Goal: Information Seeking & Learning: Find specific fact

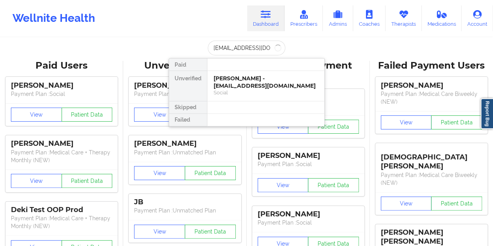
type input "[EMAIL_ADDRESS][DOMAIN_NAME]"
click at [257, 76] on div "[PERSON_NAME] - [EMAIL_ADDRESS][DOMAIN_NAME]" at bounding box center [266, 82] width 104 height 14
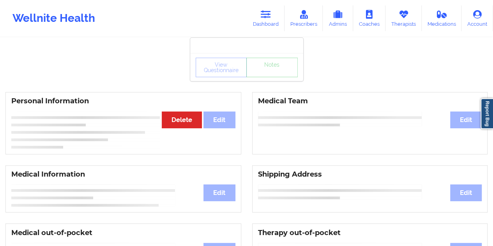
click at [271, 75] on div "View Questionnaire Notes" at bounding box center [247, 67] width 102 height 19
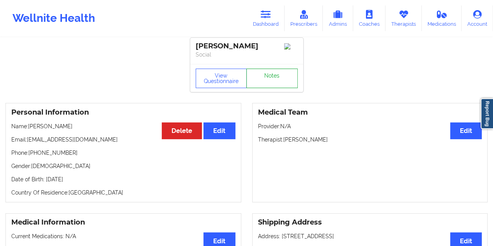
click at [271, 75] on link "Notes" at bounding box center [271, 78] width 51 height 19
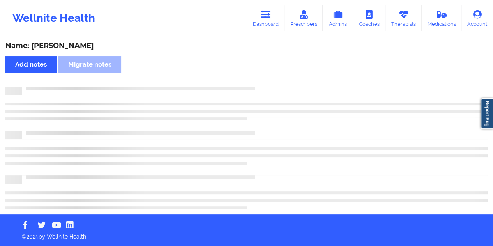
click at [73, 45] on div "Name: [PERSON_NAME]" at bounding box center [246, 45] width 482 height 9
copy div "Fontenelle"
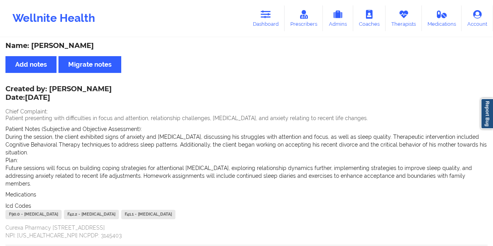
scroll to position [3, 0]
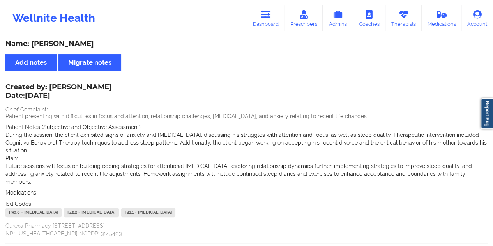
drag, startPoint x: 265, startPoint y: 21, endPoint x: 259, endPoint y: 34, distance: 13.4
click at [265, 21] on link "Dashboard" at bounding box center [265, 18] width 37 height 26
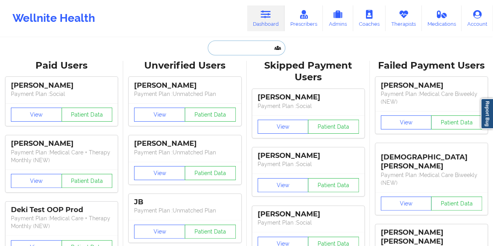
click at [237, 47] on input "text" at bounding box center [246, 48] width 77 height 15
paste input "[EMAIL_ADDRESS][DOMAIN_NAME]"
type input "[EMAIL_ADDRESS][DOMAIN_NAME]"
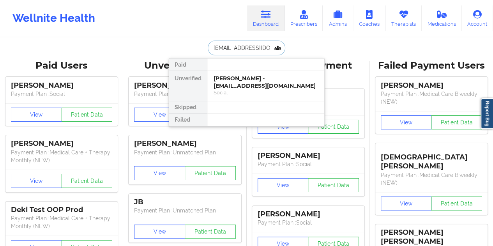
scroll to position [0, 9]
click at [249, 81] on div "[PERSON_NAME] - [PERSON_NAME][EMAIL_ADDRESS][DOMAIN_NAME]" at bounding box center [266, 82] width 104 height 14
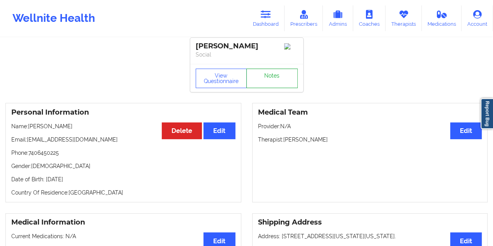
click at [267, 77] on link "Notes" at bounding box center [271, 78] width 51 height 19
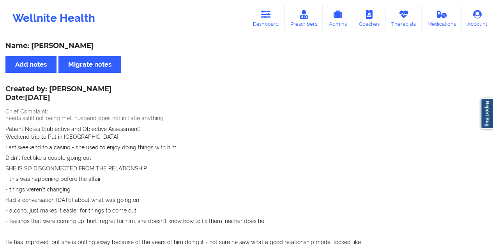
scroll to position [3, 0]
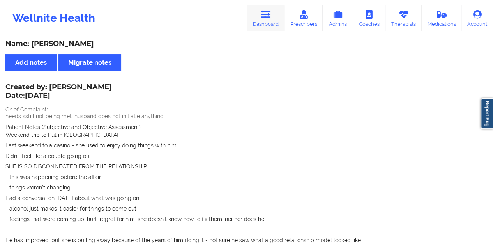
click at [264, 16] on icon at bounding box center [266, 14] width 10 height 9
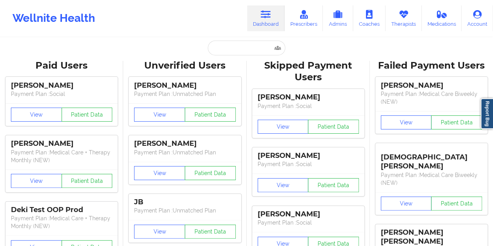
click at [224, 46] on input "text" at bounding box center [246, 48] width 77 height 15
paste input "[EMAIL_ADDRESS][DOMAIN_NAME]"
type input "[EMAIL_ADDRESS][DOMAIN_NAME]"
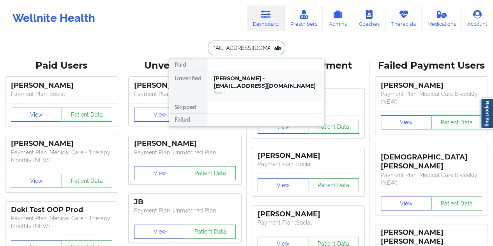
click at [250, 78] on div "[PERSON_NAME] - [EMAIL_ADDRESS][DOMAIN_NAME]" at bounding box center [266, 82] width 104 height 14
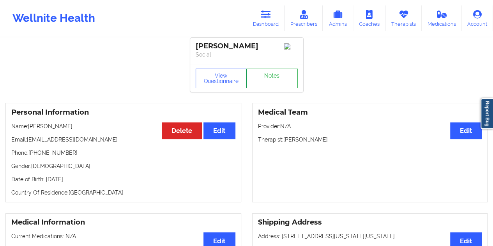
click at [272, 80] on link "Notes" at bounding box center [271, 78] width 51 height 19
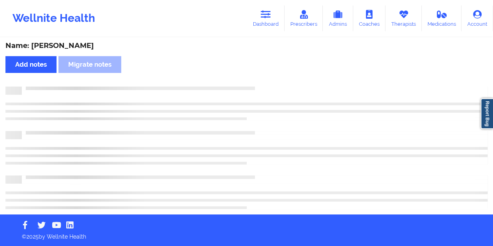
scroll to position [1, 0]
click at [90, 46] on div "Name: [PERSON_NAME]" at bounding box center [246, 45] width 482 height 9
copy div "Bolofsky"
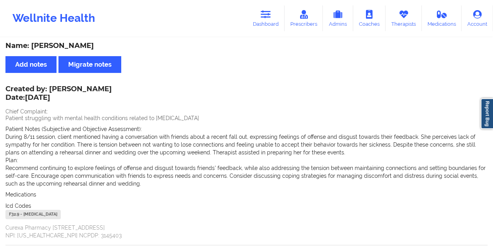
scroll to position [3, 0]
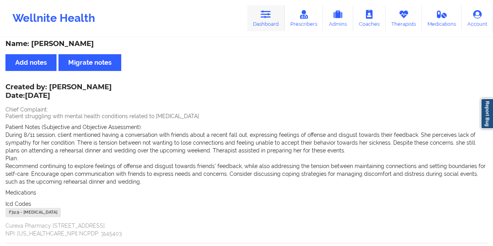
click at [270, 24] on link "Dashboard" at bounding box center [265, 18] width 37 height 26
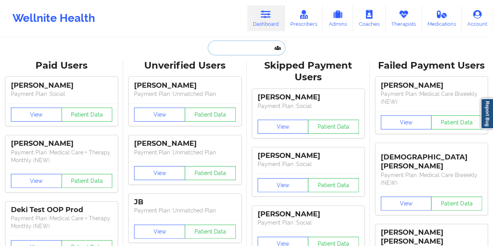
click at [244, 48] on input "text" at bounding box center [246, 48] width 77 height 15
paste input "[EMAIL_ADDRESS][DOMAIN_NAME]"
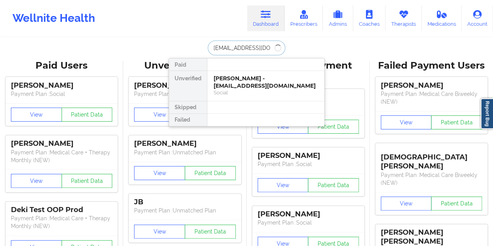
type input "[EMAIL_ADDRESS][DOMAIN_NAME]"
click at [247, 80] on div "[PERSON_NAME] - [EMAIL_ADDRESS][DOMAIN_NAME]" at bounding box center [266, 82] width 104 height 14
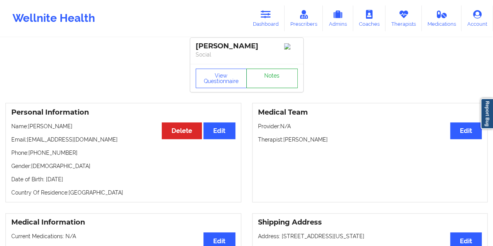
click at [267, 76] on link "Notes" at bounding box center [271, 78] width 51 height 19
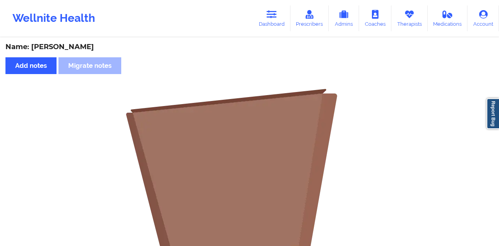
click at [86, 49] on div "Name: [PERSON_NAME]" at bounding box center [249, 46] width 488 height 9
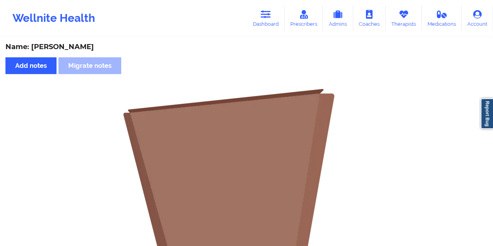
copy div "[PERSON_NAME]"
click at [277, 22] on link "Dashboard" at bounding box center [265, 18] width 37 height 26
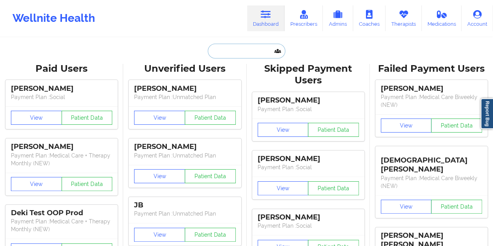
click at [244, 47] on input "text" at bounding box center [246, 51] width 77 height 15
paste input "[PERSON_NAME][EMAIL_ADDRESS][DOMAIN_NAME]"
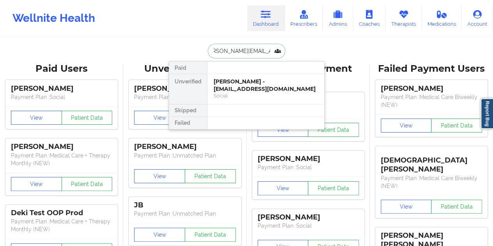
type input "[PERSON_NAME][EMAIL_ADDRESS][DOMAIN_NAME]"
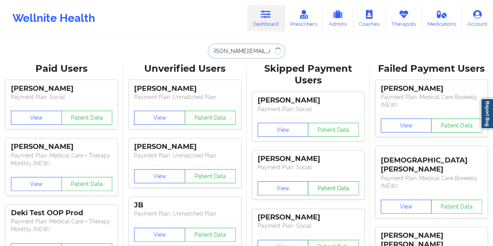
scroll to position [0, 0]
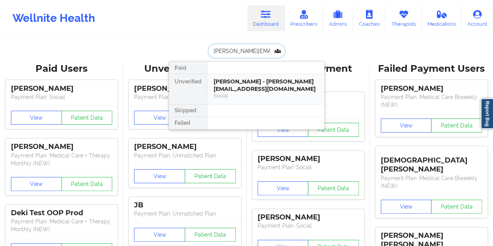
click at [250, 99] on div "[PERSON_NAME] - [PERSON_NAME][EMAIL_ADDRESS][DOMAIN_NAME] Social" at bounding box center [265, 89] width 117 height 30
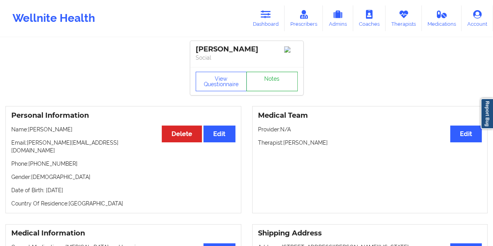
click at [267, 87] on link "Notes" at bounding box center [271, 81] width 51 height 19
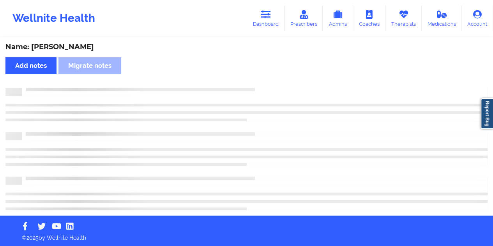
click at [73, 44] on div "Name: [PERSON_NAME]" at bounding box center [246, 46] width 482 height 9
copy div "[PERSON_NAME]"
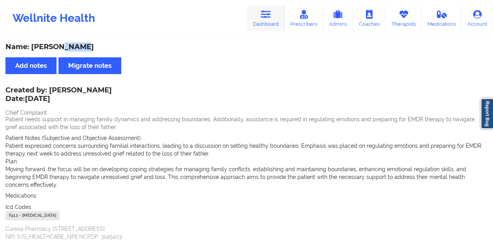
drag, startPoint x: 263, startPoint y: 21, endPoint x: 262, endPoint y: 28, distance: 7.5
click at [263, 21] on link "Dashboard" at bounding box center [265, 18] width 37 height 26
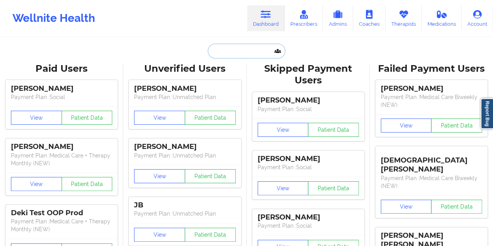
click at [249, 49] on input "text" at bounding box center [246, 51] width 77 height 15
paste input "[EMAIL_ADDRESS][DOMAIN_NAME]"
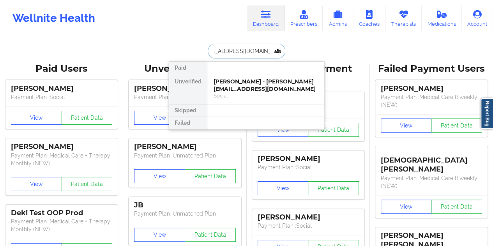
type input "[EMAIL_ADDRESS][DOMAIN_NAME]"
click at [258, 94] on div "Social" at bounding box center [266, 95] width 104 height 7
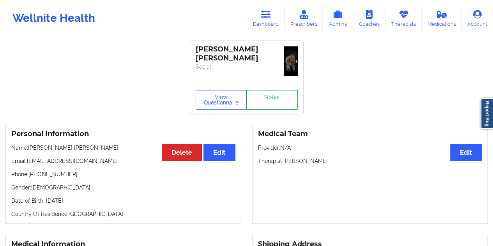
click at [280, 97] on link "Notes" at bounding box center [271, 99] width 51 height 19
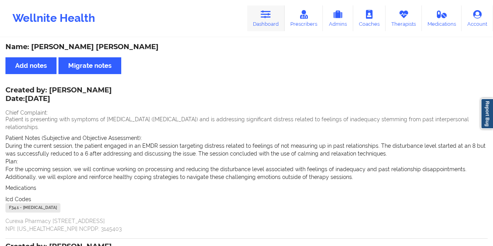
click at [262, 21] on link "Dashboard" at bounding box center [265, 18] width 37 height 26
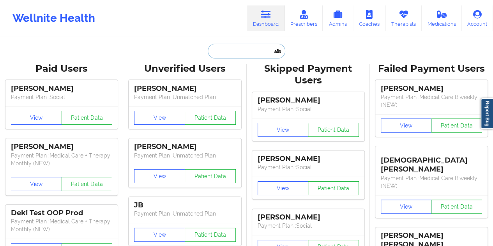
click at [227, 52] on input "text" at bounding box center [246, 51] width 77 height 15
paste input "[EMAIL_ADDRESS][DOMAIN_NAME]"
type input "[EMAIL_ADDRESS][DOMAIN_NAME]"
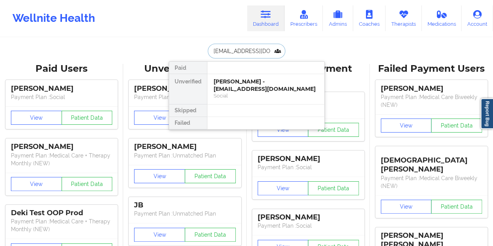
click at [241, 92] on div "Social" at bounding box center [266, 95] width 104 height 7
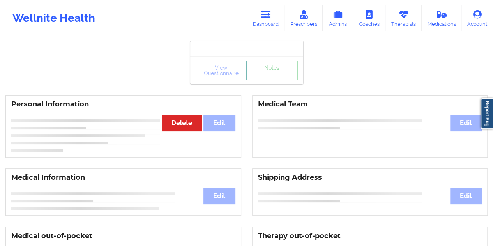
click at [268, 79] on div "View Questionnaire Notes" at bounding box center [247, 70] width 102 height 19
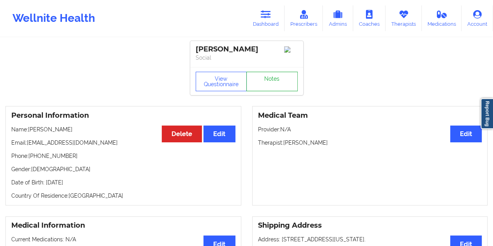
click at [268, 79] on link "Notes" at bounding box center [271, 81] width 51 height 19
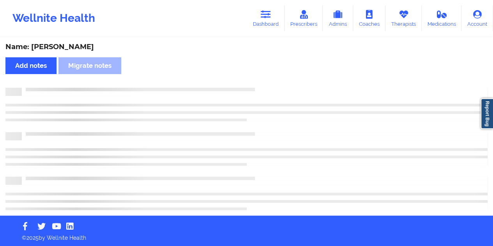
click at [71, 45] on div "Name: [PERSON_NAME]" at bounding box center [246, 46] width 482 height 9
copy div "[PERSON_NAME]"
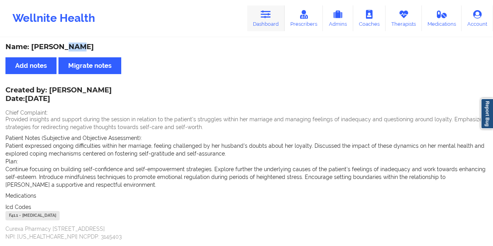
click at [264, 24] on link "Dashboard" at bounding box center [265, 18] width 37 height 26
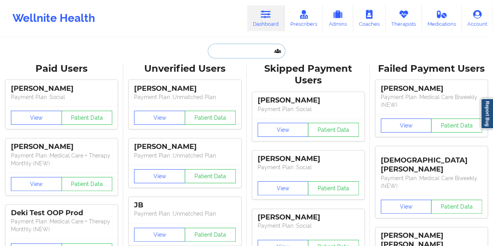
click at [243, 55] on input "text" at bounding box center [246, 51] width 77 height 15
paste input "[EMAIL_ADDRESS][DOMAIN_NAME]"
type input "[EMAIL_ADDRESS][DOMAIN_NAME]"
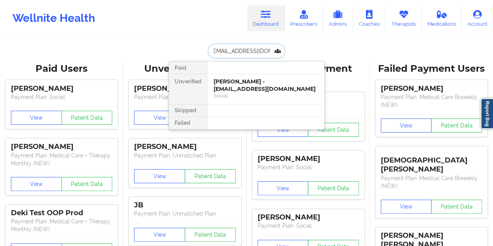
click at [260, 83] on div "[PERSON_NAME] - [EMAIL_ADDRESS][DOMAIN_NAME]" at bounding box center [266, 85] width 104 height 14
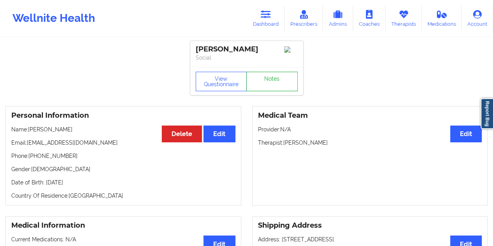
click at [270, 81] on link "Notes" at bounding box center [271, 81] width 51 height 19
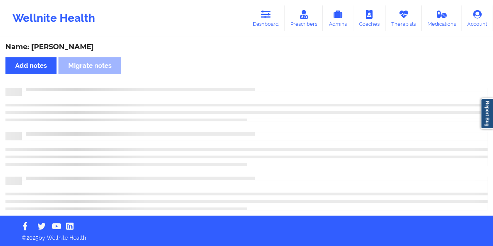
click at [86, 47] on div "Name: [PERSON_NAME]" at bounding box center [246, 46] width 482 height 9
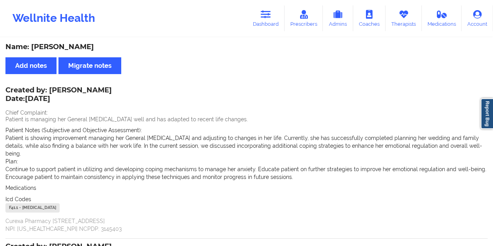
click at [86, 47] on div "Name: [PERSON_NAME]" at bounding box center [246, 46] width 482 height 9
copy div "Buschur"
click at [259, 13] on link "Dashboard" at bounding box center [265, 18] width 37 height 26
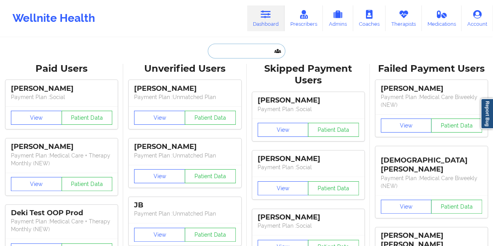
click at [243, 48] on input "text" at bounding box center [246, 51] width 77 height 15
paste input "[EMAIL_ADDRESS][DOMAIN_NAME]"
type input "[EMAIL_ADDRESS][DOMAIN_NAME]"
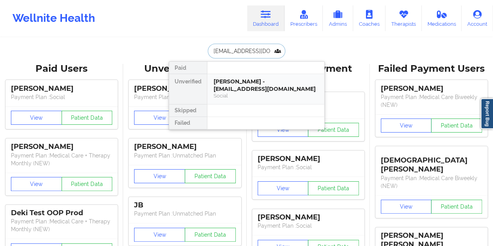
click at [240, 92] on div "Social" at bounding box center [266, 95] width 104 height 7
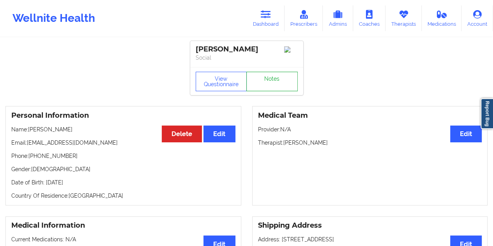
click at [270, 82] on link "Notes" at bounding box center [271, 81] width 51 height 19
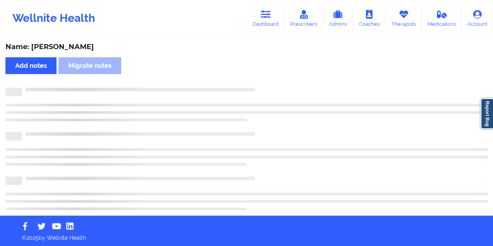
click at [66, 47] on div "Name: [PERSON_NAME]" at bounding box center [246, 46] width 482 height 9
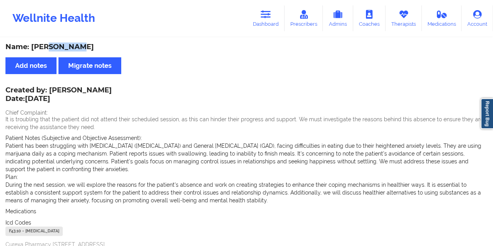
copy div "[PERSON_NAME]"
drag, startPoint x: 266, startPoint y: 18, endPoint x: 259, endPoint y: 36, distance: 19.6
click at [266, 18] on icon at bounding box center [266, 14] width 10 height 9
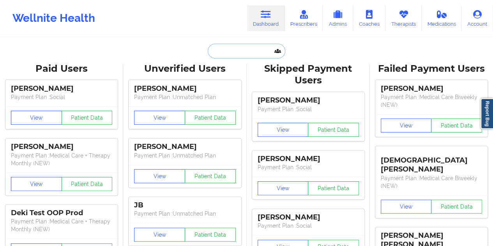
click at [244, 47] on input "text" at bounding box center [246, 51] width 77 height 15
paste input "[EMAIL_ADDRESS][DOMAIN_NAME]"
type input "[EMAIL_ADDRESS][DOMAIN_NAME]"
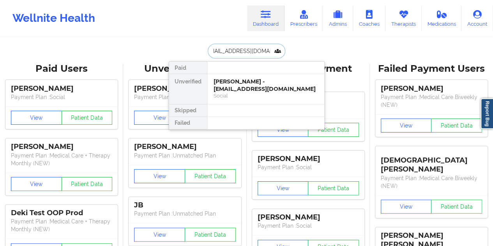
click at [238, 82] on div "[PERSON_NAME] - [EMAIL_ADDRESS][DOMAIN_NAME]" at bounding box center [266, 85] width 104 height 14
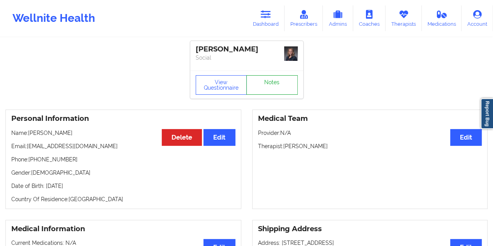
click at [266, 79] on link "Notes" at bounding box center [271, 84] width 51 height 19
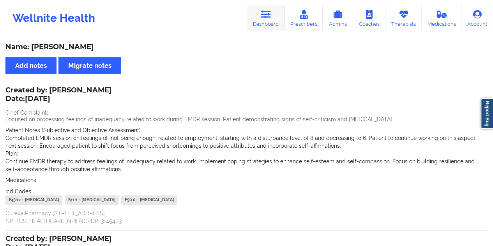
click at [268, 23] on link "Dashboard" at bounding box center [265, 18] width 37 height 26
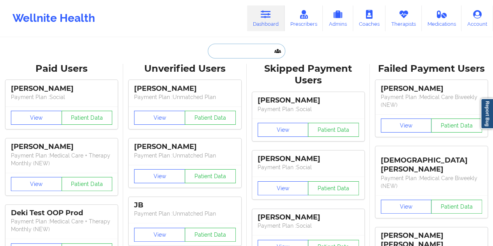
click at [228, 50] on input "text" at bounding box center [246, 51] width 77 height 15
paste input "[EMAIL_ADDRESS][DOMAIN_NAME]"
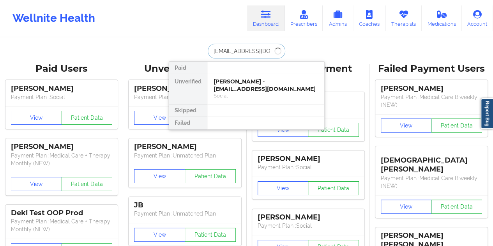
type input "[EMAIL_ADDRESS][DOMAIN_NAME]"
click at [231, 93] on div "Social" at bounding box center [266, 95] width 104 height 7
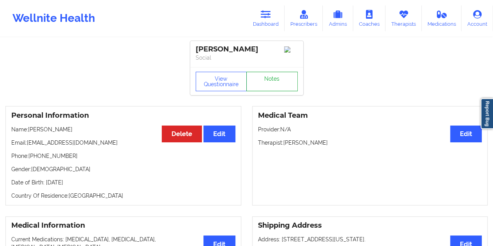
click at [273, 82] on link "Notes" at bounding box center [271, 81] width 51 height 19
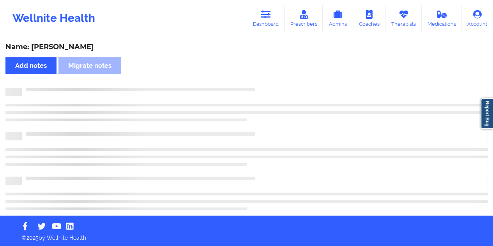
click at [64, 43] on div "Name: [PERSON_NAME]" at bounding box center [246, 46] width 482 height 9
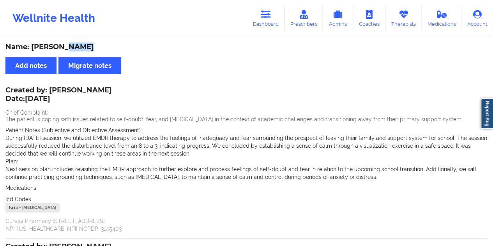
click at [64, 43] on div "Name: [PERSON_NAME]" at bounding box center [246, 46] width 482 height 9
copy div "[PERSON_NAME]"
click at [268, 13] on icon at bounding box center [266, 14] width 10 height 9
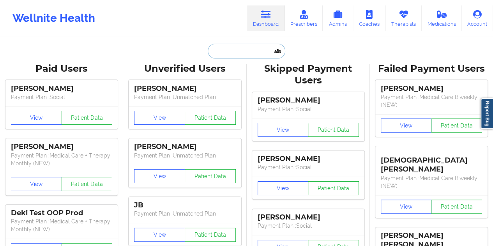
click at [241, 47] on input "text" at bounding box center [246, 51] width 77 height 15
paste input "[EMAIL_ADDRESS][DOMAIN_NAME]"
type input "[EMAIL_ADDRESS][DOMAIN_NAME]"
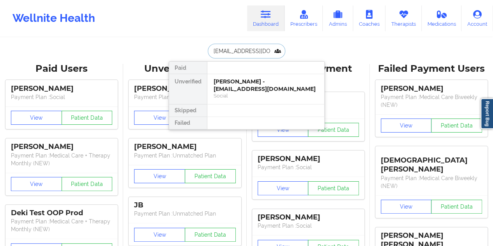
scroll to position [0, 7]
click at [238, 79] on div "[PERSON_NAME] - [EMAIL_ADDRESS][DOMAIN_NAME]" at bounding box center [266, 85] width 104 height 14
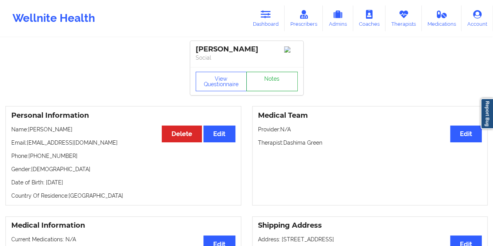
click at [271, 85] on link "Notes" at bounding box center [271, 81] width 51 height 19
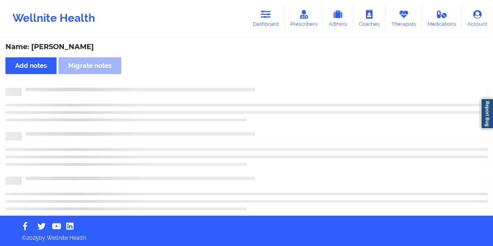
click at [80, 47] on div "Name: [PERSON_NAME]" at bounding box center [246, 46] width 482 height 9
copy div "Larrieux"
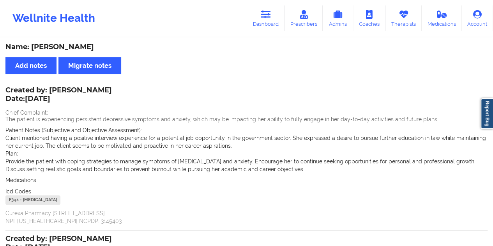
drag, startPoint x: 269, startPoint y: 22, endPoint x: 261, endPoint y: 36, distance: 16.1
click at [269, 22] on link "Dashboard" at bounding box center [265, 18] width 37 height 26
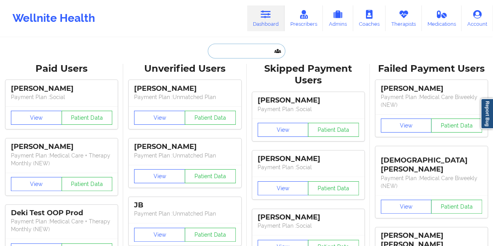
click at [239, 50] on input "text" at bounding box center [246, 51] width 77 height 15
paste input "[EMAIL_ADDRESS][DOMAIN_NAME]"
type input "[EMAIL_ADDRESS][DOMAIN_NAME]"
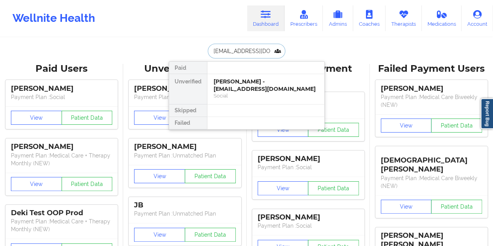
scroll to position [0, 0]
click at [253, 85] on div "[PERSON_NAME] - [EMAIL_ADDRESS][DOMAIN_NAME]" at bounding box center [266, 85] width 104 height 14
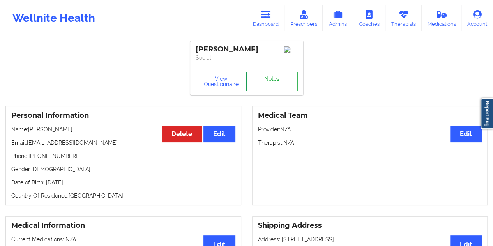
click at [265, 85] on link "Notes" at bounding box center [271, 81] width 51 height 19
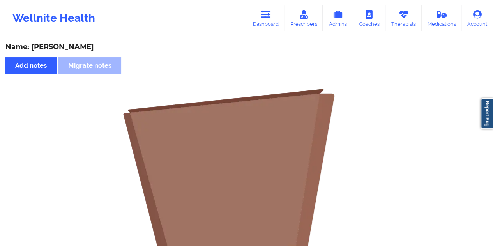
drag, startPoint x: 272, startPoint y: 17, endPoint x: 267, endPoint y: 33, distance: 16.7
click at [272, 17] on link "Dashboard" at bounding box center [265, 18] width 37 height 26
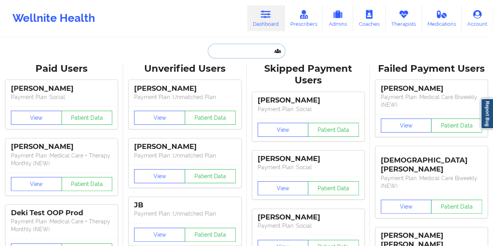
click at [242, 53] on input "text" at bounding box center [246, 51] width 77 height 15
paste input "[EMAIL_ADDRESS][DOMAIN_NAME]"
type input "[EMAIL_ADDRESS][DOMAIN_NAME]"
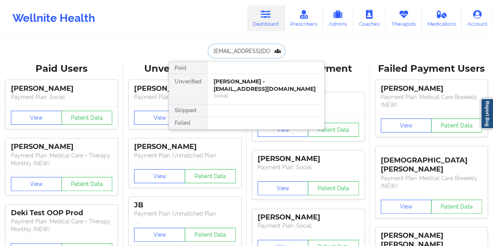
scroll to position [0, 3]
click at [257, 90] on div "[PERSON_NAME] - [PERSON_NAME][EMAIL_ADDRESS][DOMAIN_NAME]" at bounding box center [266, 85] width 104 height 14
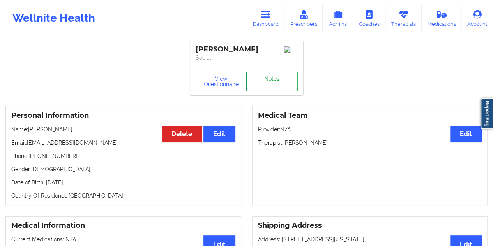
click at [271, 84] on link "Notes" at bounding box center [271, 81] width 51 height 19
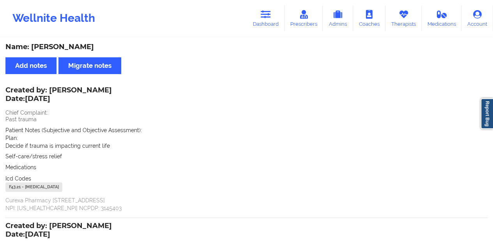
click at [88, 47] on div "Name: [PERSON_NAME]" at bounding box center [246, 46] width 482 height 9
copy div "[PERSON_NAME]"
drag, startPoint x: 259, startPoint y: 16, endPoint x: 256, endPoint y: 33, distance: 16.9
click at [259, 16] on link "Dashboard" at bounding box center [265, 18] width 37 height 26
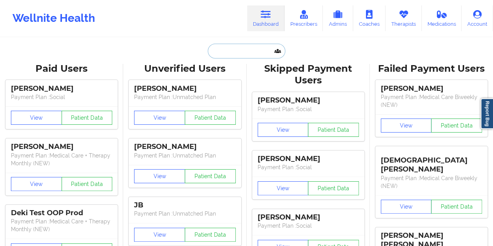
click at [243, 48] on input "text" at bounding box center [246, 51] width 77 height 15
paste input "[EMAIL_ADDRESS][DOMAIN_NAME]"
type input "[EMAIL_ADDRESS][DOMAIN_NAME]"
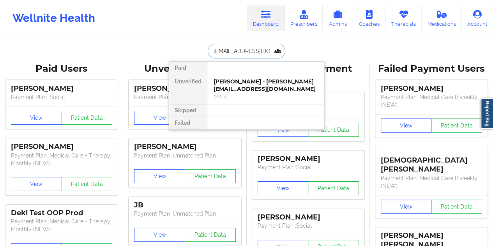
scroll to position [0, 2]
click at [249, 88] on div "[PERSON_NAME] - [EMAIL_ADDRESS][DOMAIN_NAME]" at bounding box center [266, 85] width 104 height 14
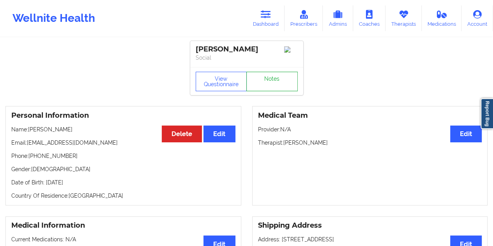
click at [274, 80] on link "Notes" at bounding box center [271, 81] width 51 height 19
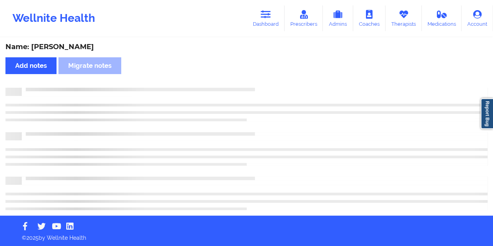
click at [72, 49] on div "Name: [PERSON_NAME]" at bounding box center [246, 46] width 482 height 9
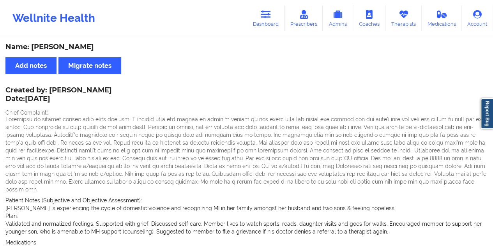
drag, startPoint x: 267, startPoint y: 27, endPoint x: 263, endPoint y: 32, distance: 6.5
click at [267, 27] on link "Dashboard" at bounding box center [265, 18] width 37 height 26
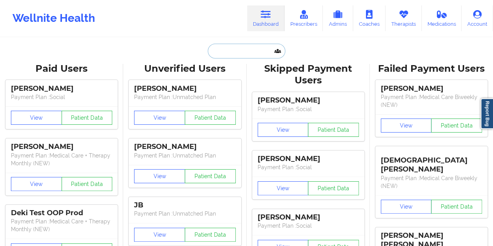
click at [229, 48] on input "text" at bounding box center [246, 51] width 77 height 15
paste input "[EMAIL_ADDRESS][DOMAIN_NAME]"
type input "[EMAIL_ADDRESS][DOMAIN_NAME]"
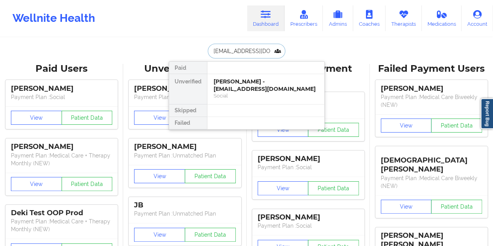
scroll to position [0, 2]
click at [253, 89] on div "[PERSON_NAME] - [EMAIL_ADDRESS][DOMAIN_NAME]" at bounding box center [266, 85] width 104 height 14
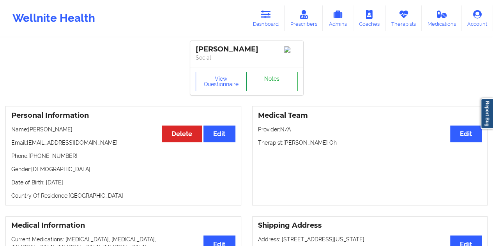
click at [271, 81] on link "Notes" at bounding box center [271, 81] width 51 height 19
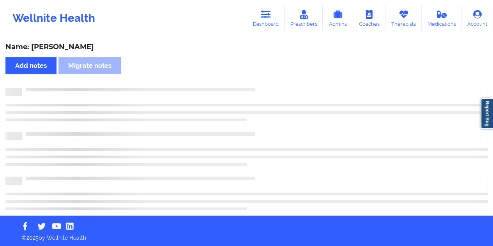
click at [69, 49] on div "Name: [PERSON_NAME]" at bounding box center [246, 46] width 482 height 9
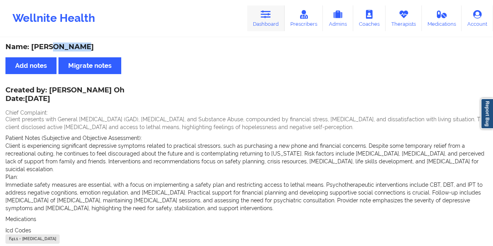
drag, startPoint x: 266, startPoint y: 11, endPoint x: 265, endPoint y: 30, distance: 19.5
click at [266, 11] on icon at bounding box center [266, 14] width 10 height 9
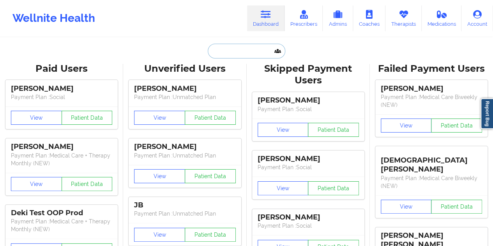
click at [239, 46] on input "text" at bounding box center [246, 51] width 77 height 15
paste input "[EMAIL_ADDRESS][DOMAIN_NAME]"
type input "[EMAIL_ADDRESS][DOMAIN_NAME]"
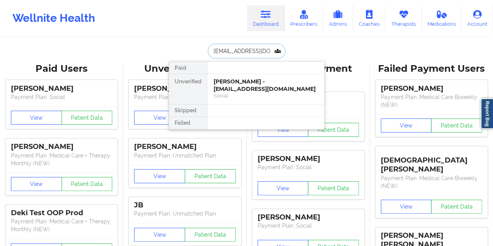
scroll to position [0, 9]
click at [254, 88] on div "[PERSON_NAME] [PERSON_NAME] - [EMAIL_ADDRESS][DOMAIN_NAME]" at bounding box center [266, 85] width 104 height 14
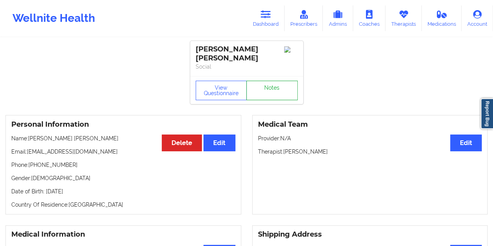
click at [270, 82] on link "Notes" at bounding box center [271, 90] width 51 height 19
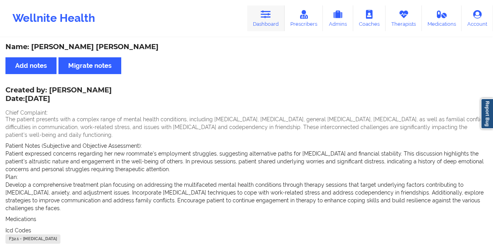
click at [269, 26] on link "Dashboard" at bounding box center [265, 18] width 37 height 26
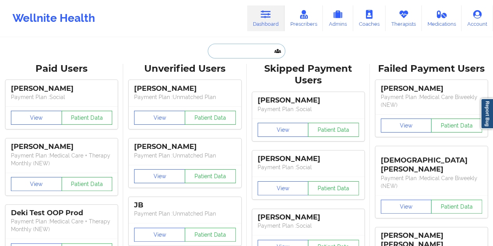
click at [233, 49] on input "text" at bounding box center [246, 51] width 77 height 15
paste input "[EMAIL_ADDRESS][DOMAIN_NAME]"
type input "[EMAIL_ADDRESS][DOMAIN_NAME]"
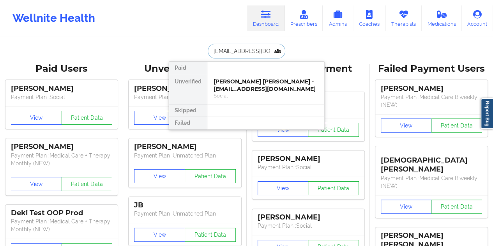
scroll to position [0, 13]
click at [245, 91] on div "[PERSON_NAME] - [EMAIL_ADDRESS][DOMAIN_NAME]" at bounding box center [266, 85] width 104 height 14
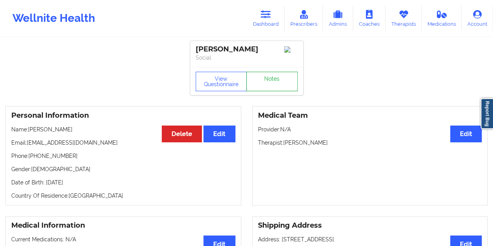
click at [267, 83] on link "Notes" at bounding box center [271, 81] width 51 height 19
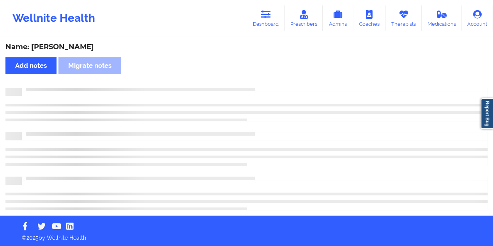
click at [84, 46] on div "Name: [PERSON_NAME]" at bounding box center [246, 46] width 482 height 9
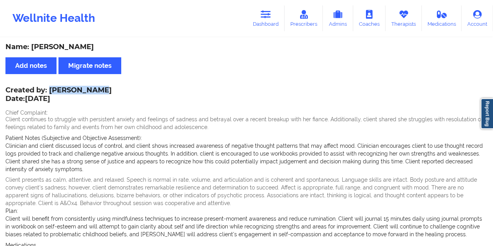
drag, startPoint x: 51, startPoint y: 89, endPoint x: 92, endPoint y: 90, distance: 41.3
click at [92, 90] on div "Created by: [PERSON_NAME] Date: [DATE]" at bounding box center [58, 95] width 106 height 18
